Goal: Transaction & Acquisition: Subscribe to service/newsletter

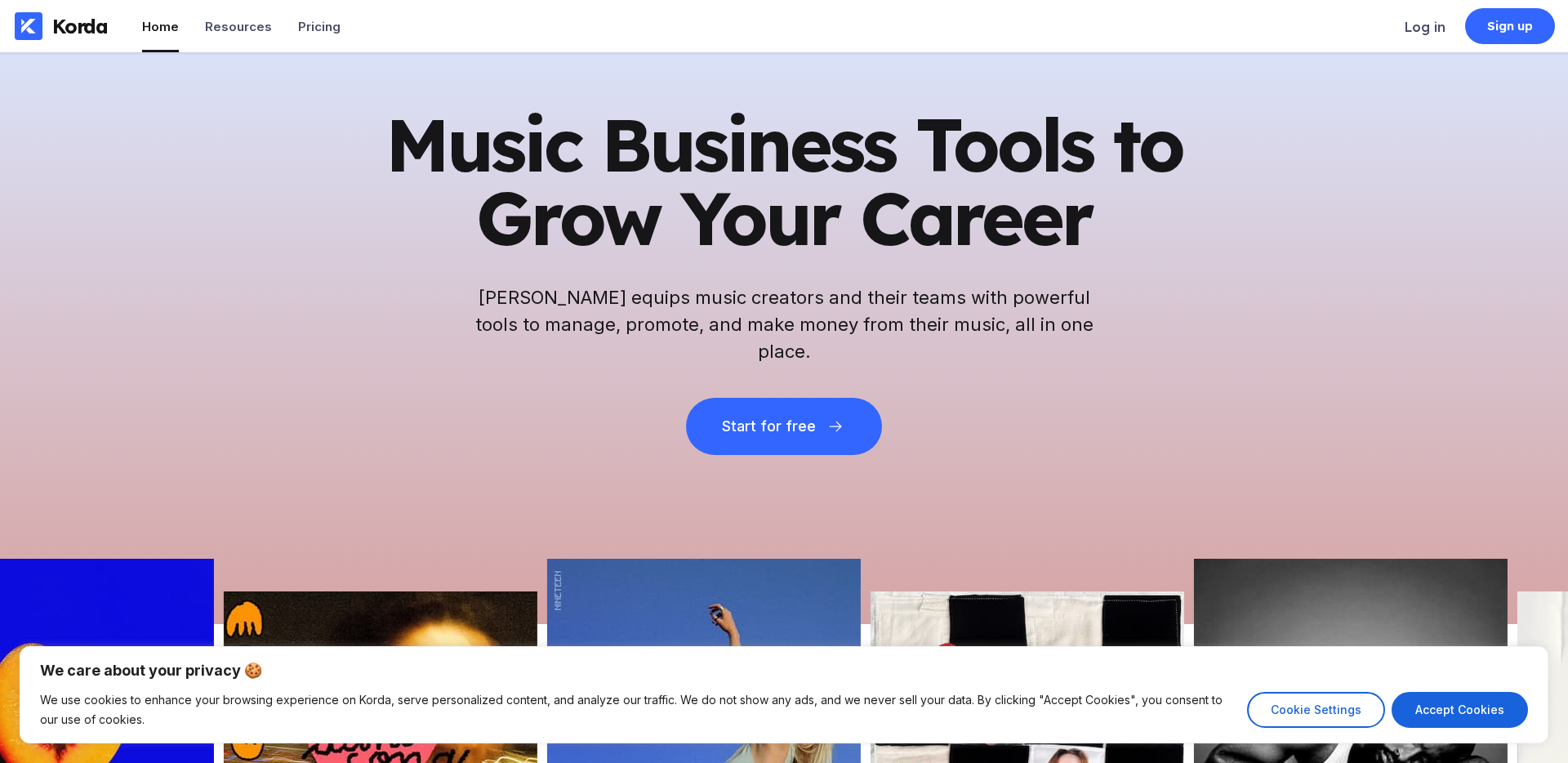
drag, startPoint x: 1326, startPoint y: 630, endPoint x: 1237, endPoint y: 624, distance: 89.2
click at [1326, 630] on div "We care about your privacy 🍪 We use cookies to enhance your browsing experience…" at bounding box center [784, 694] width 1568 height 136
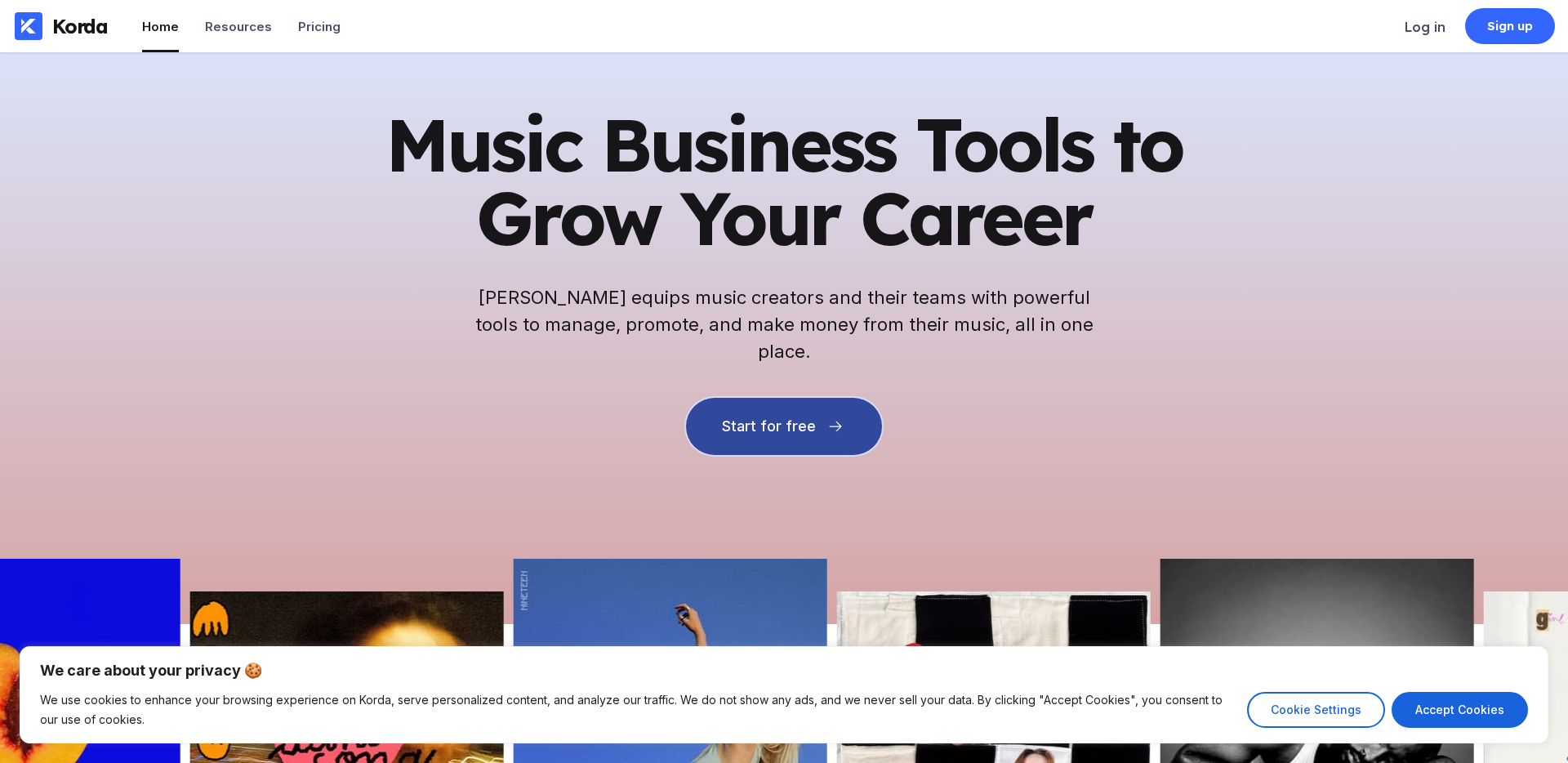
click at [737, 420] on button "Start for free" at bounding box center [784, 426] width 196 height 58
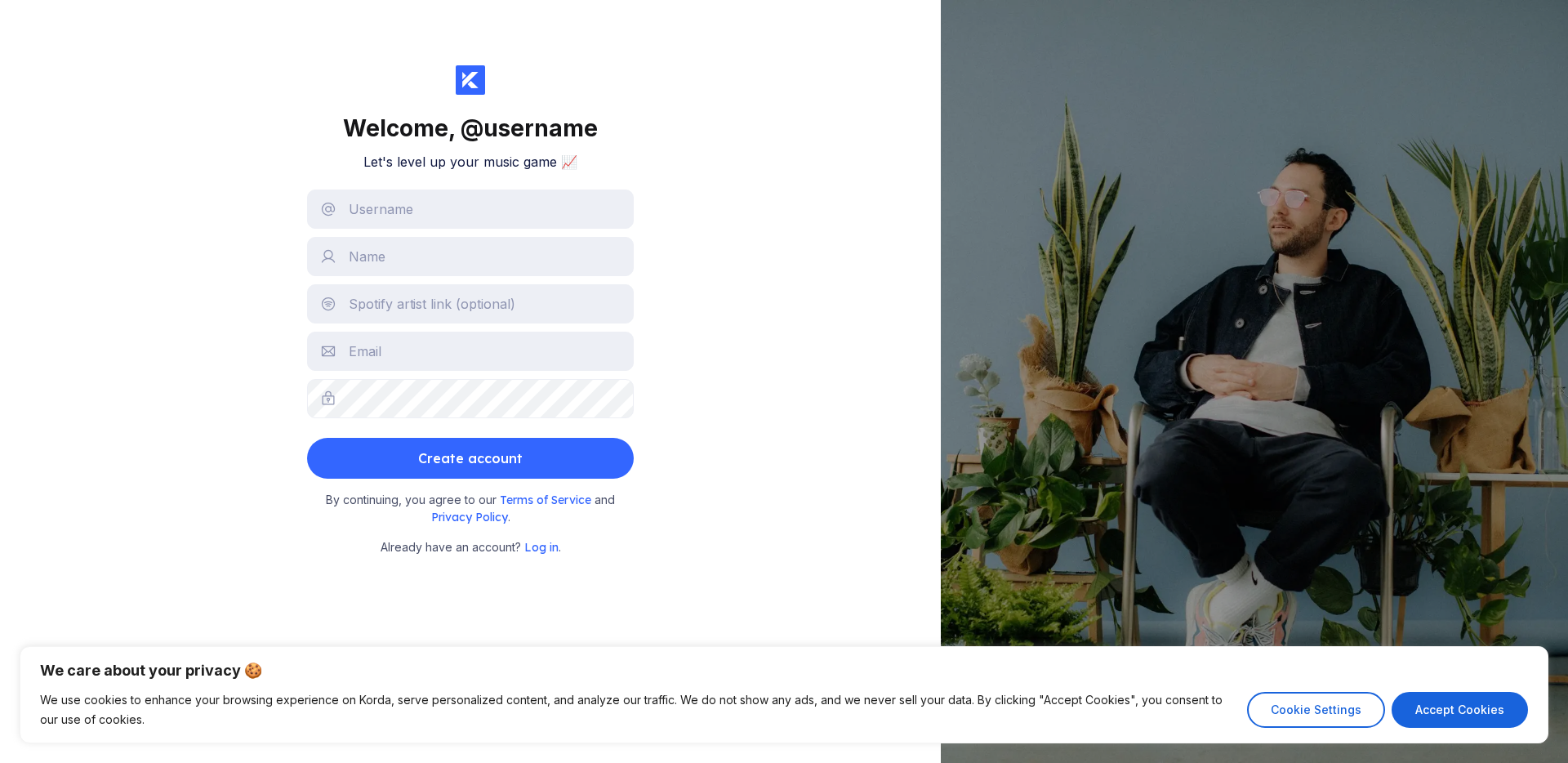
click at [1060, 451] on div "[PERSON_NAME] Shake [PERSON_NAME] member since [DATE]" at bounding box center [1254, 381] width 627 height 763
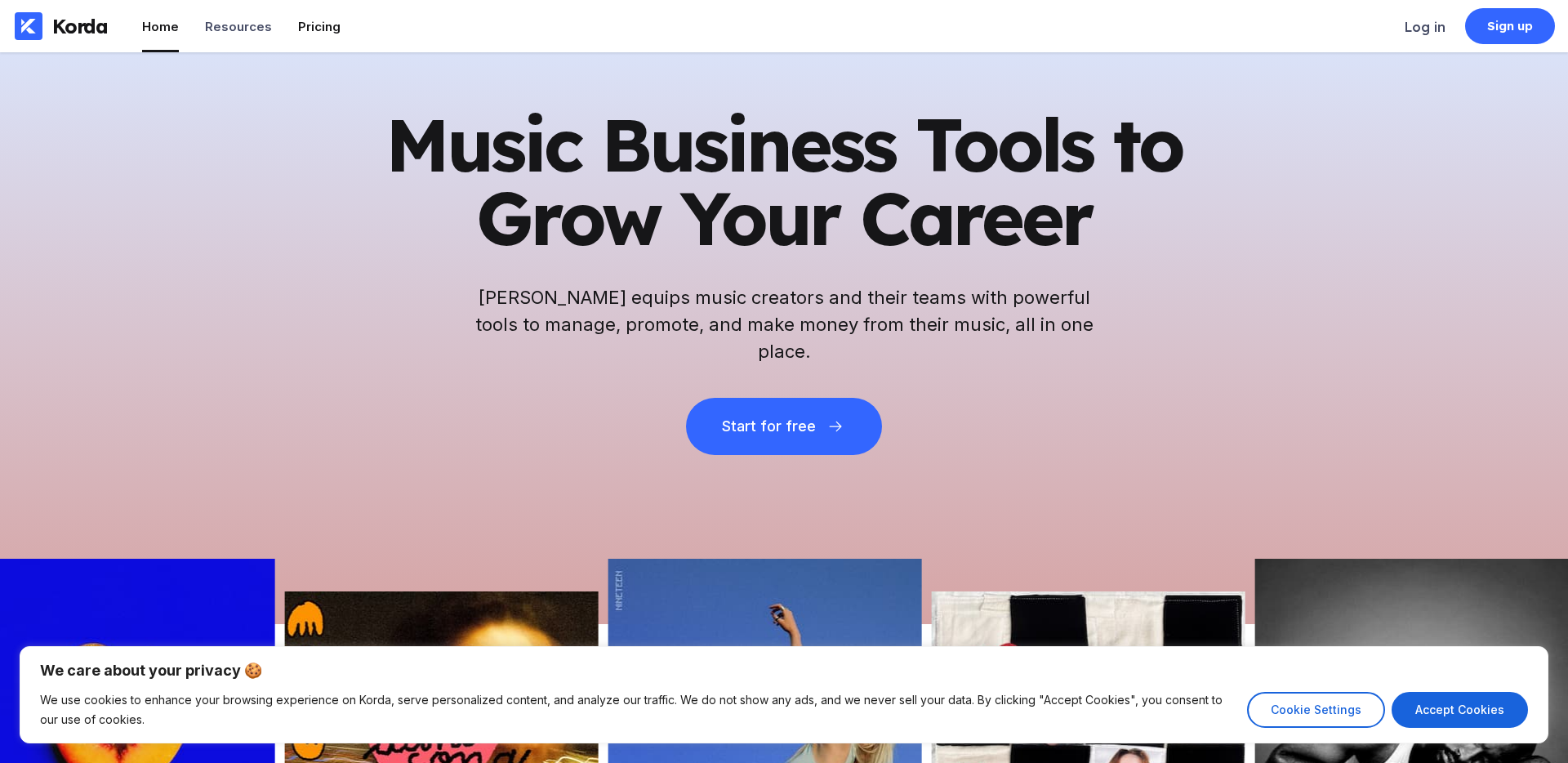
click at [320, 34] on div "Pricing" at bounding box center [319, 26] width 42 height 16
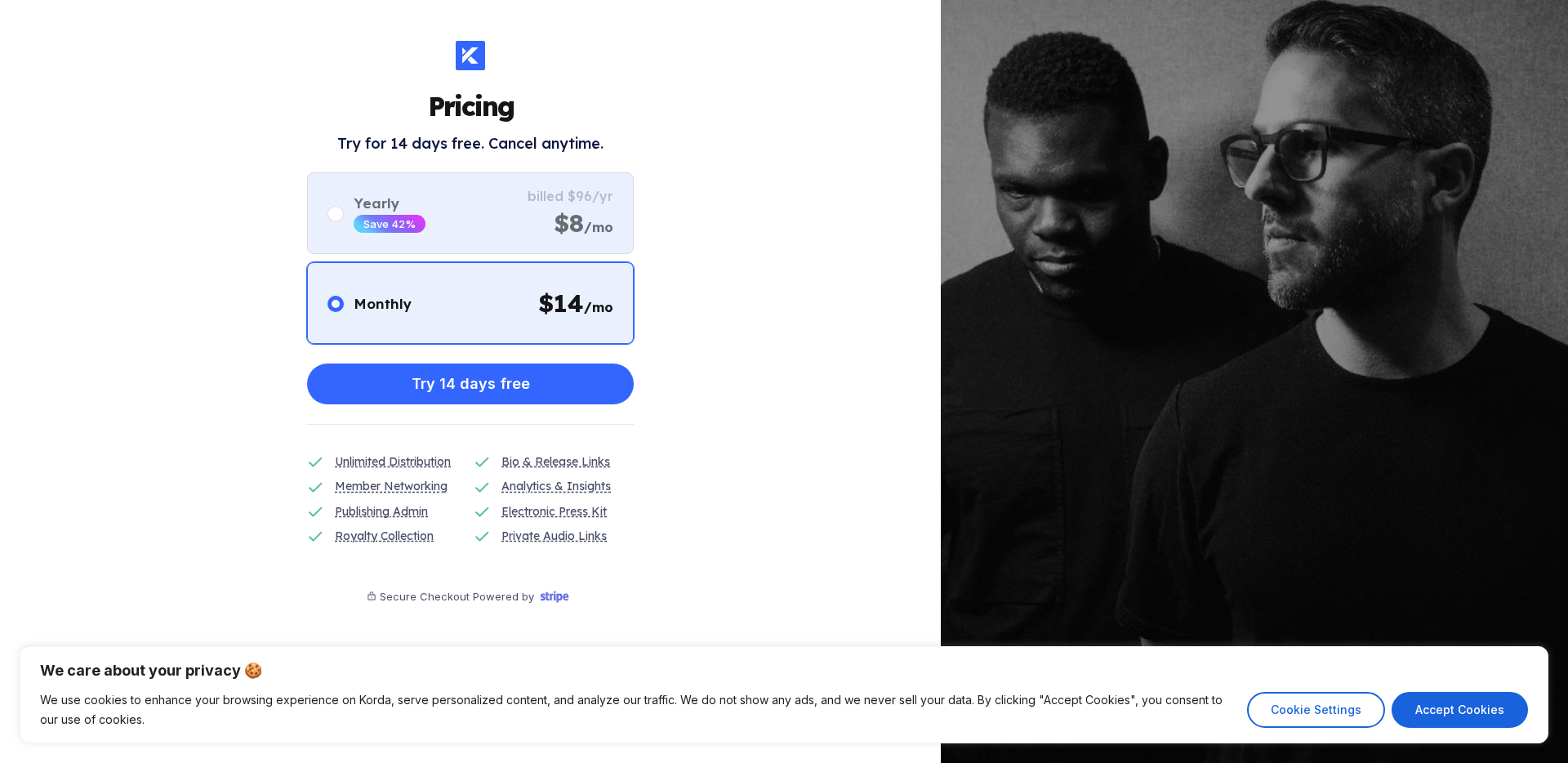
click at [484, 247] on div "Yearly Save 42% billed $96/yr $8 /mo" at bounding box center [470, 213] width 327 height 81
radio input "false"
radio input "true"
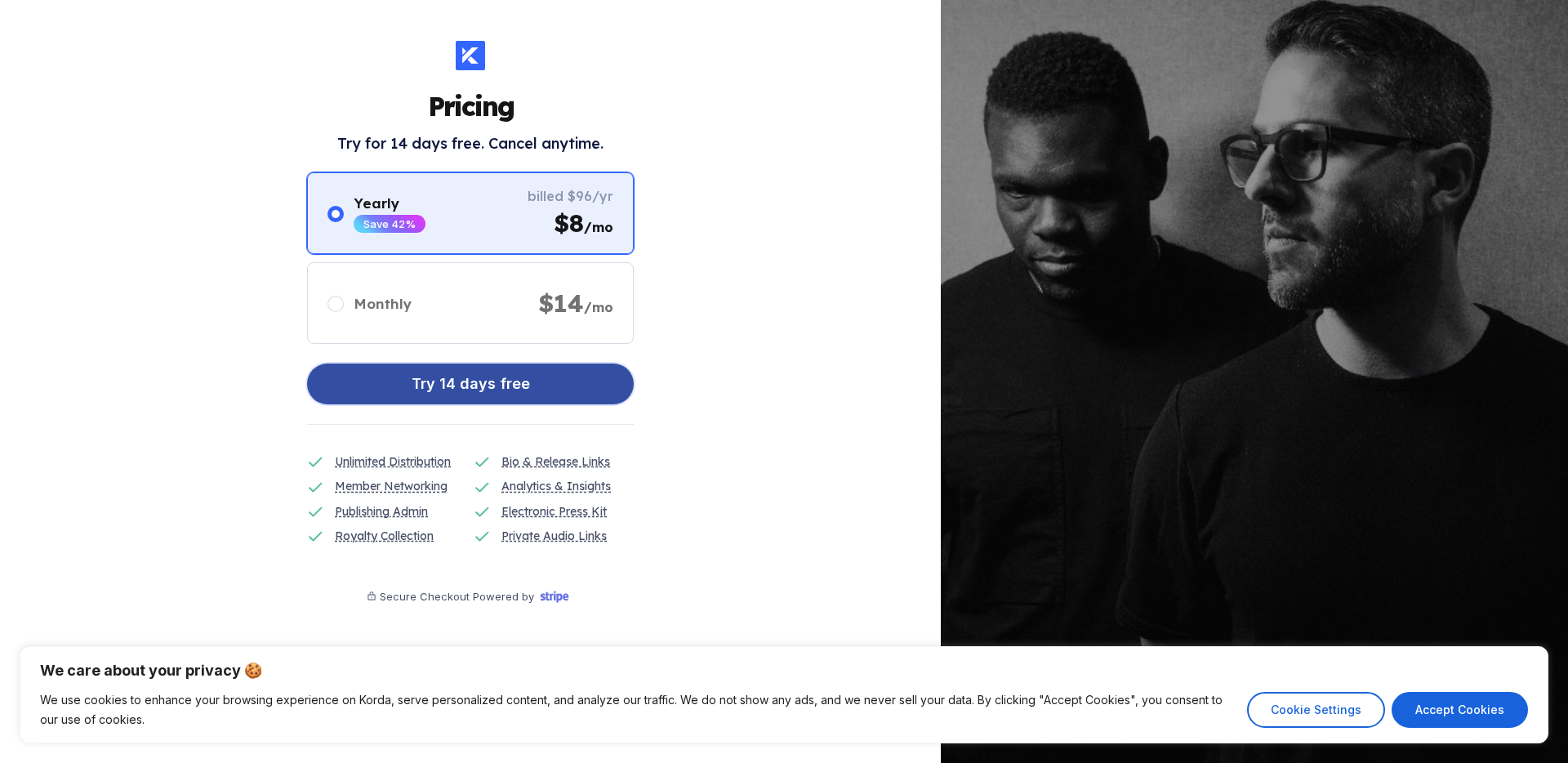
click at [497, 366] on button "Try 14 days free" at bounding box center [470, 384] width 327 height 41
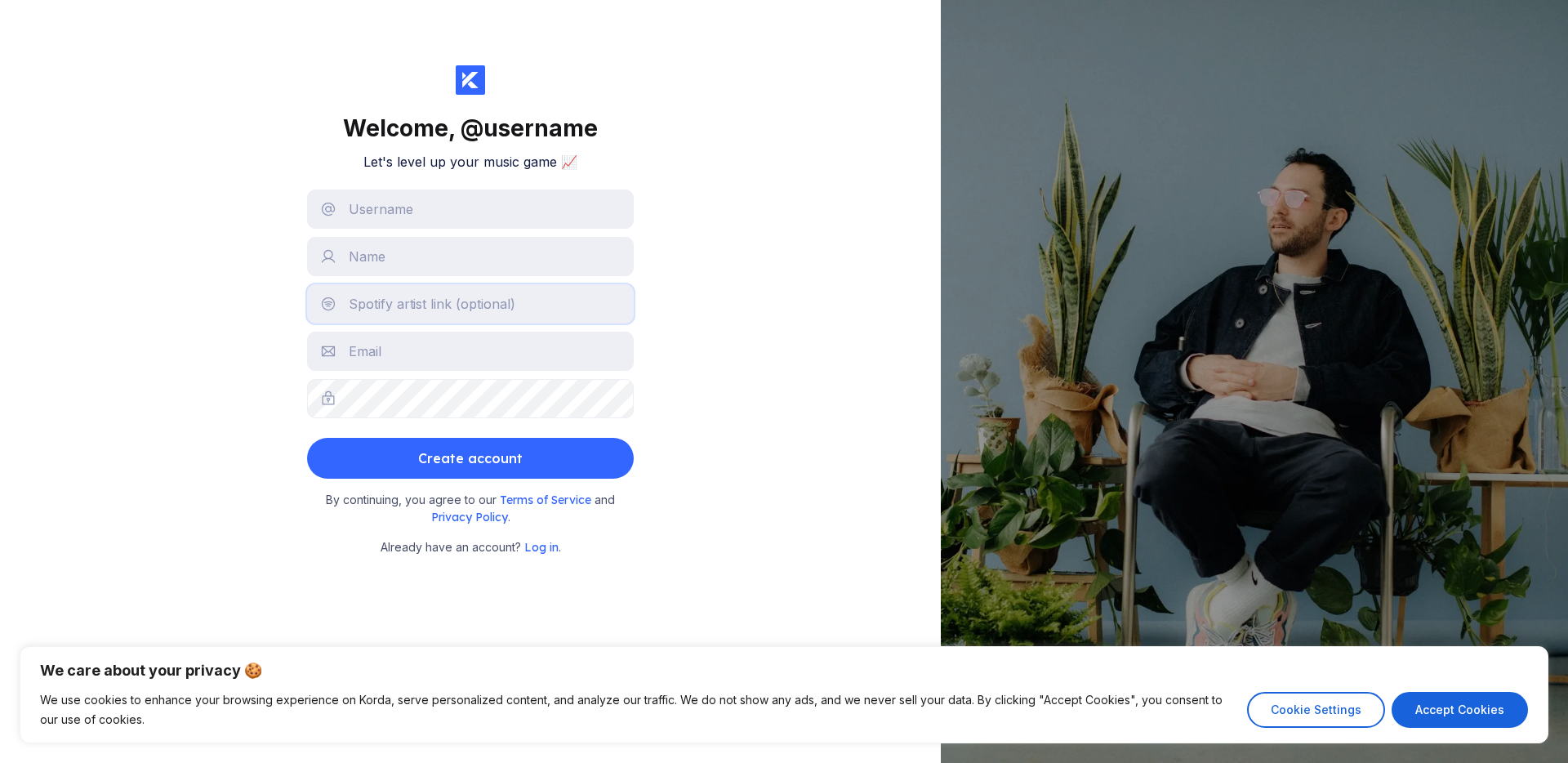
click at [489, 306] on input "text" at bounding box center [470, 303] width 327 height 39
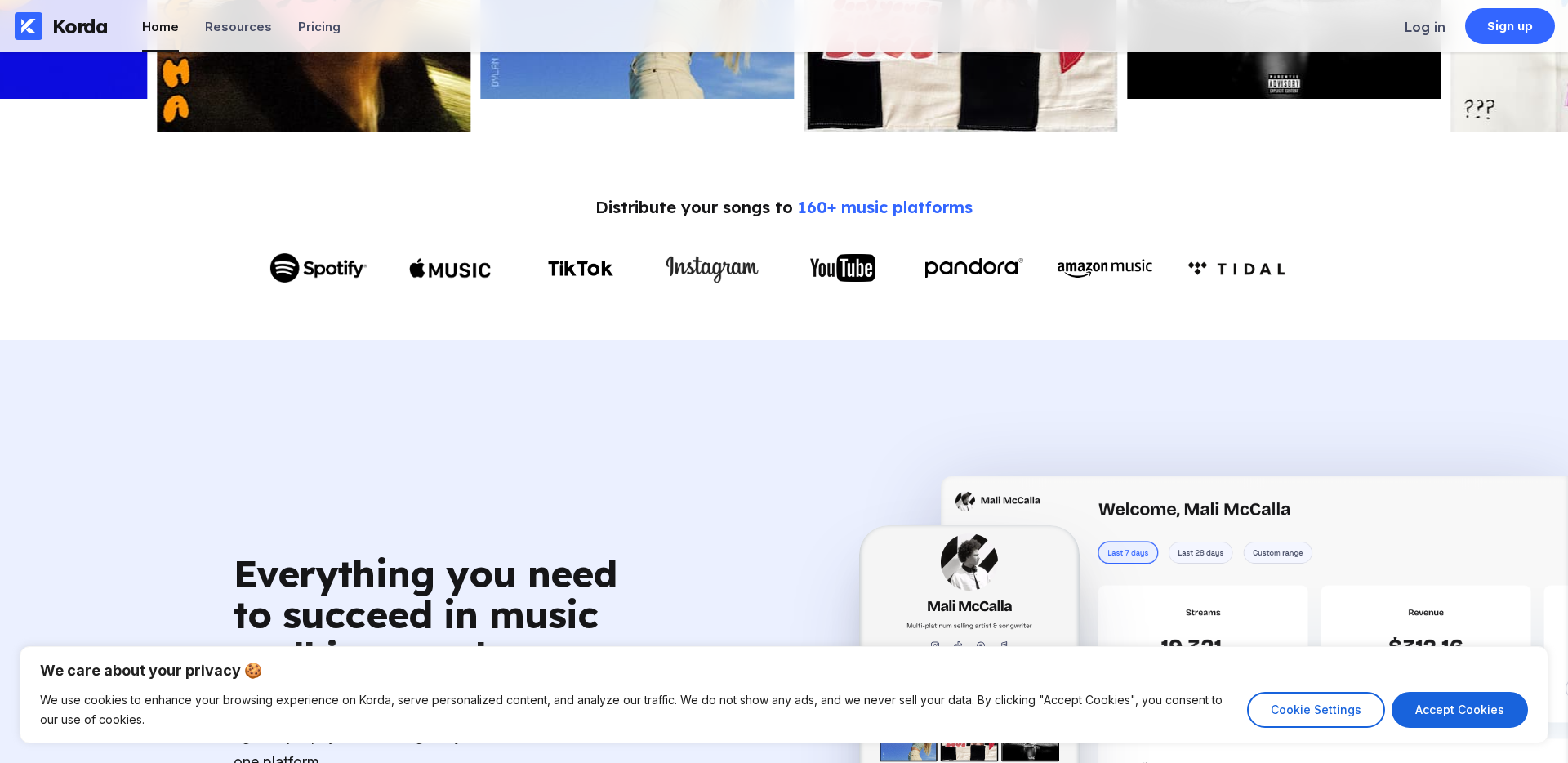
scroll to position [775, 0]
